Goal: Find specific page/section: Find specific page/section

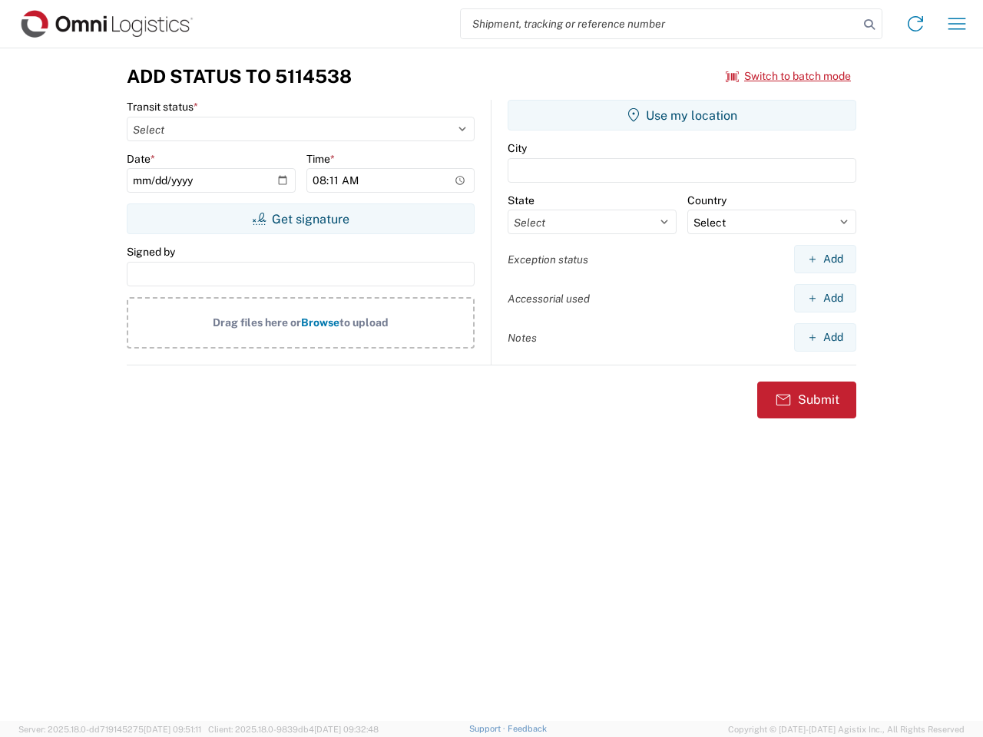
click at [659, 24] on input "search" at bounding box center [660, 23] width 398 height 29
click at [869, 25] on icon at bounding box center [868, 24] width 21 height 21
click at [915, 24] on icon at bounding box center [915, 24] width 25 height 25
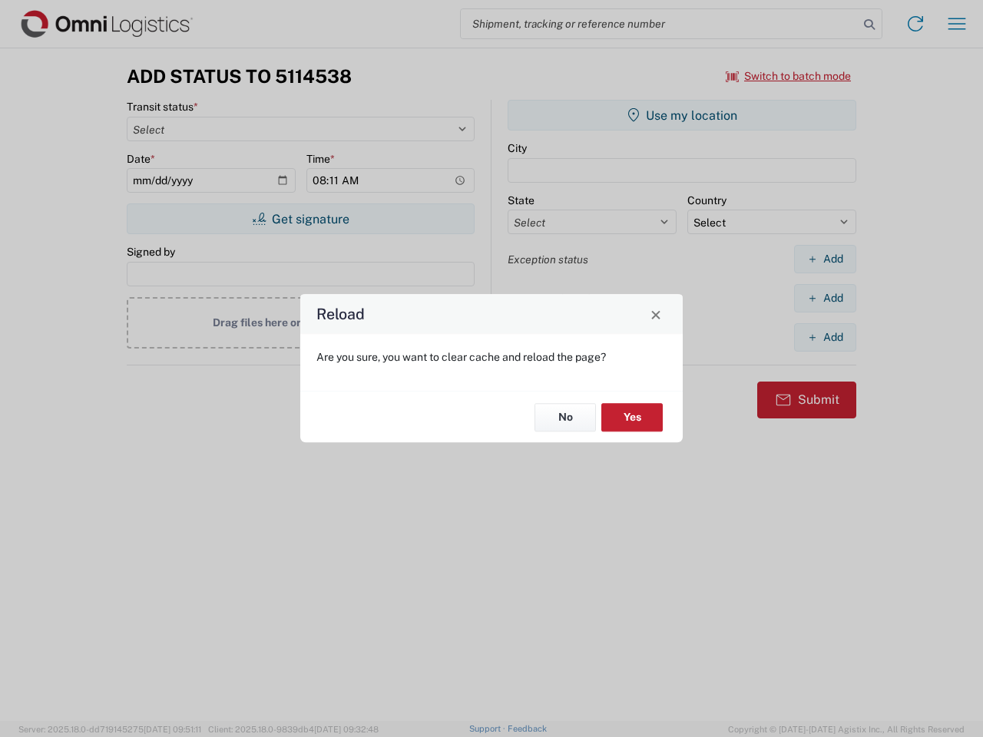
click at [957, 24] on div "Reload Are you sure, you want to clear cache and reload the page? No Yes" at bounding box center [491, 368] width 983 height 737
click at [788, 76] on div "Reload Are you sure, you want to clear cache and reload the page? No Yes" at bounding box center [491, 368] width 983 height 737
click at [300, 219] on div "Reload Are you sure, you want to clear cache and reload the page? No Yes" at bounding box center [491, 368] width 983 height 737
click at [682, 115] on div "Reload Are you sure, you want to clear cache and reload the page? No Yes" at bounding box center [491, 368] width 983 height 737
click at [824, 259] on div "Reload Are you sure, you want to clear cache and reload the page? No Yes" at bounding box center [491, 368] width 983 height 737
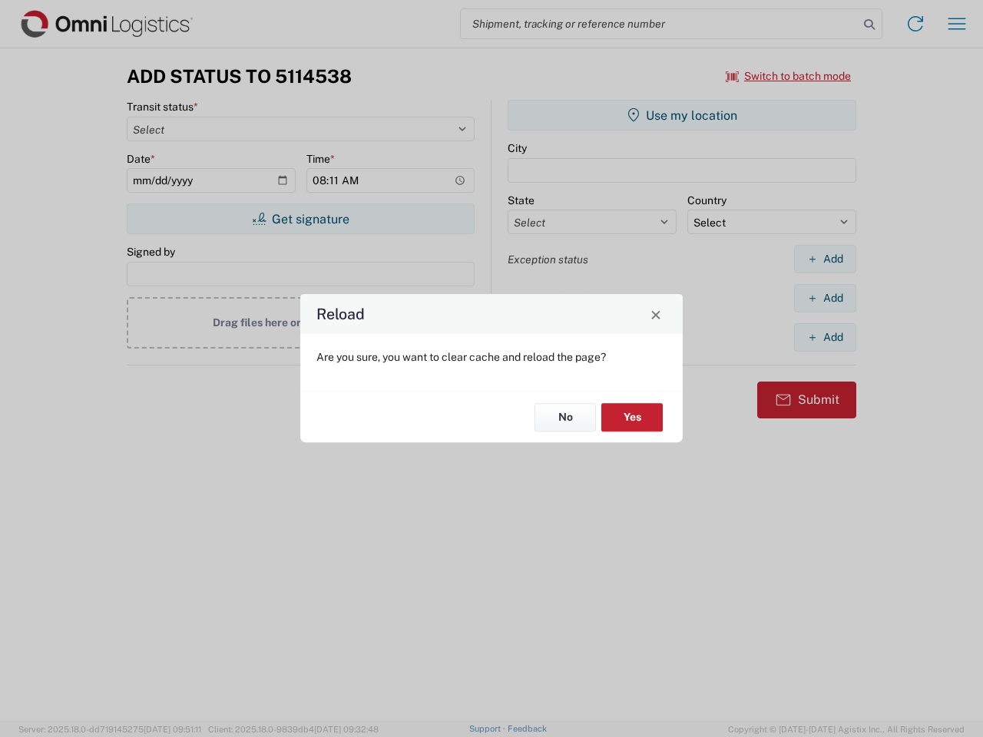
click at [824, 298] on div "Reload Are you sure, you want to clear cache and reload the page? No Yes" at bounding box center [491, 368] width 983 height 737
click at [824, 337] on div "Reload Are you sure, you want to clear cache and reload the page? No Yes" at bounding box center [491, 368] width 983 height 737
